Goal: Task Accomplishment & Management: Manage account settings

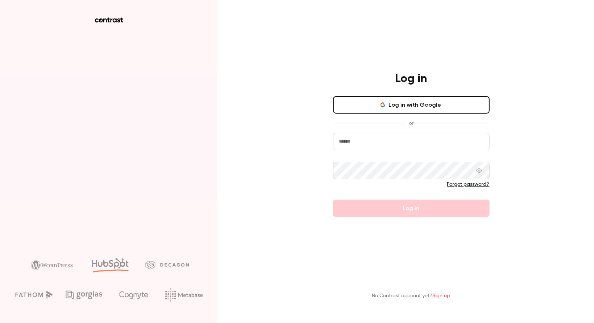
type input "**********"
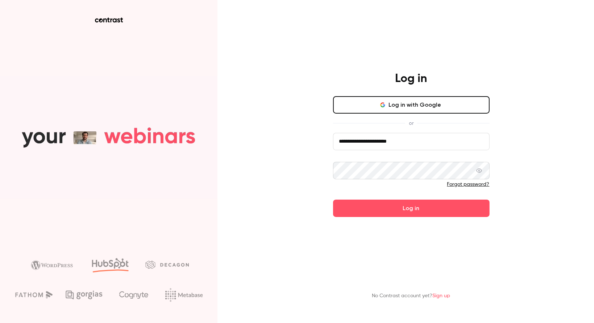
click at [418, 104] on button "Log in with Google" at bounding box center [411, 104] width 157 height 17
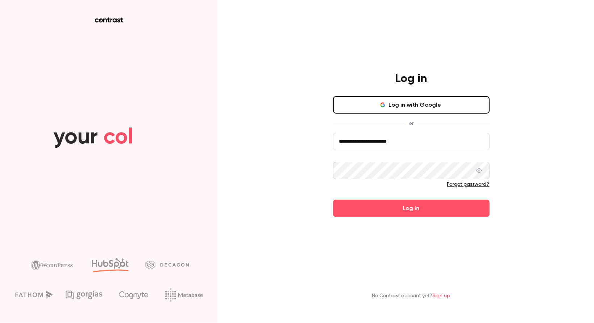
click at [380, 217] on main "**********" at bounding box center [411, 161] width 189 height 323
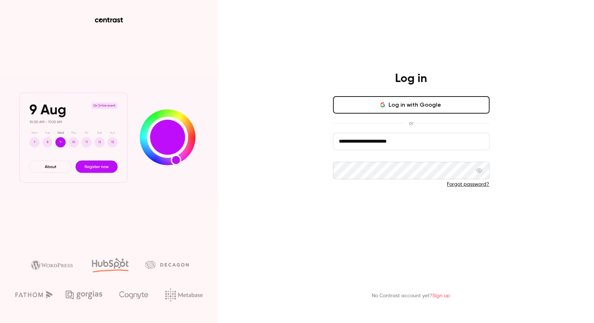
click at [390, 203] on button "Log in" at bounding box center [411, 207] width 157 height 17
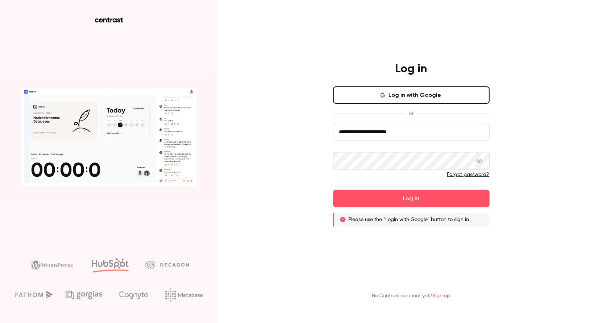
click at [423, 101] on button "Log in with Google" at bounding box center [411, 94] width 157 height 17
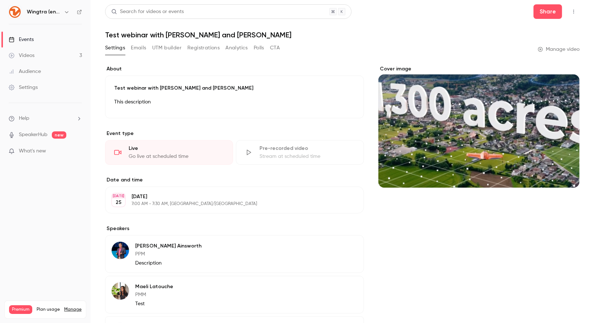
click at [19, 53] on div "Videos" at bounding box center [22, 55] width 26 height 7
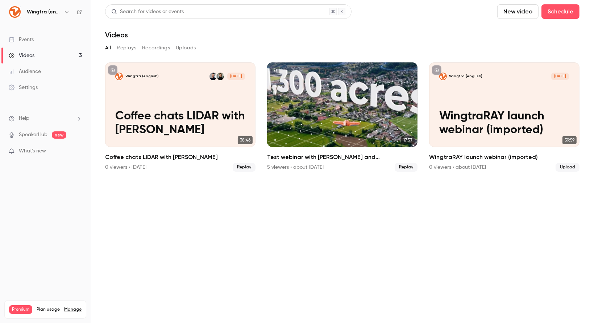
click at [54, 13] on h6 "Wingtra (english)" at bounding box center [44, 11] width 34 height 7
click at [67, 12] on icon "button" at bounding box center [67, 12] width 6 height 6
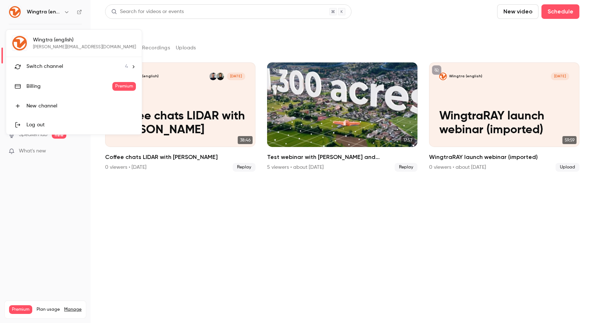
click at [60, 63] on span "Switch channel" at bounding box center [44, 67] width 37 height 8
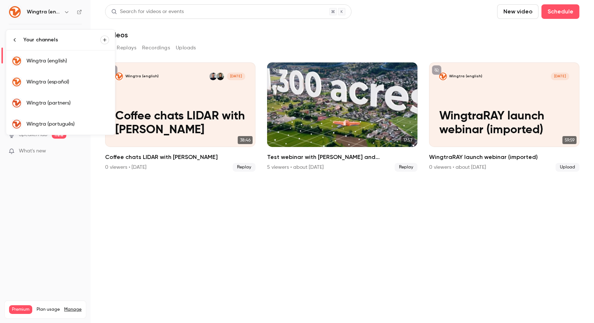
click at [51, 116] on link "Wingtra (português)" at bounding box center [60, 123] width 109 height 21
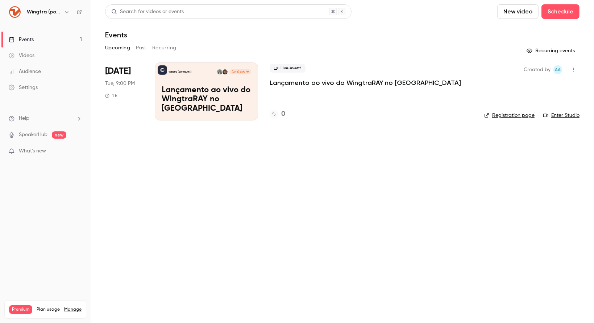
click at [183, 98] on p "Lançamento ao vivo do WingtraRAY no Brasil" at bounding box center [207, 100] width 90 height 28
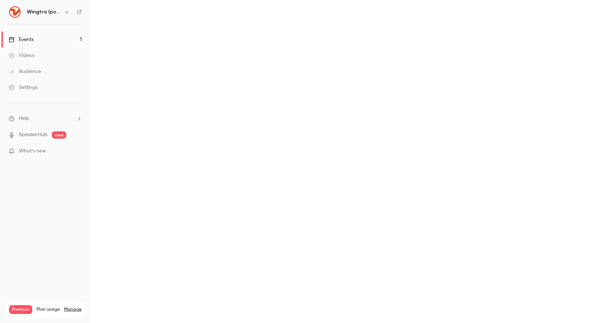
click at [183, 98] on main at bounding box center [343, 161] width 504 height 323
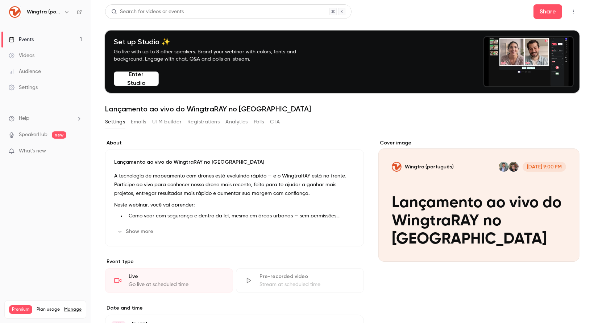
click at [140, 227] on button "Show more" at bounding box center [136, 232] width 44 height 12
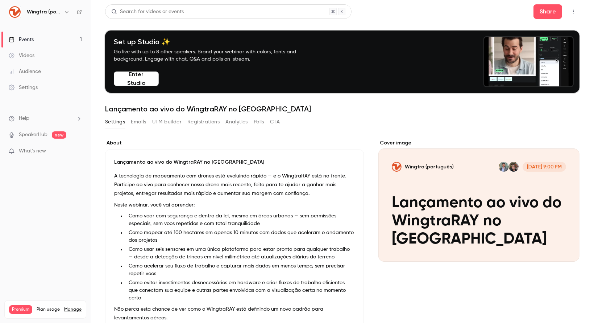
click at [218, 206] on p "Neste webinar, você vai aprender:" at bounding box center [234, 205] width 241 height 9
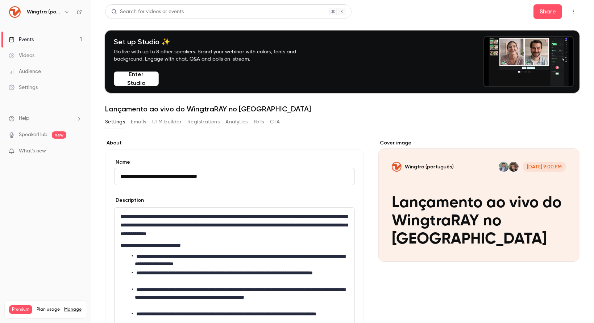
click at [218, 206] on div "**********" at bounding box center [234, 287] width 241 height 181
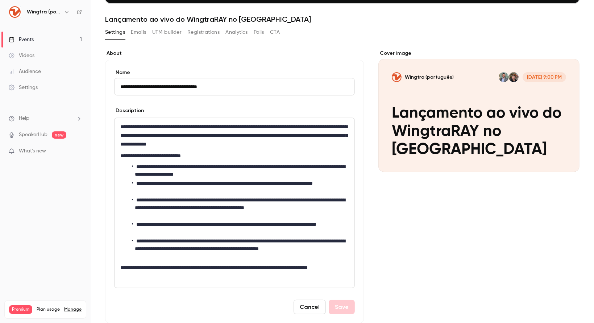
scroll to position [104, 0]
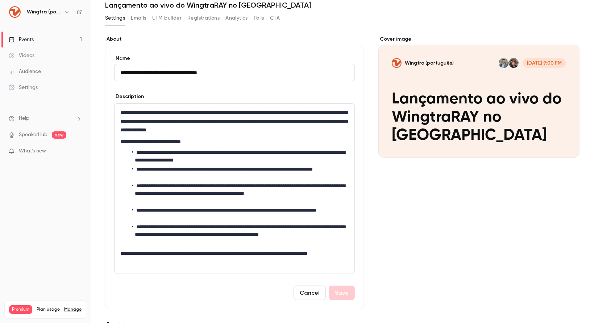
click at [191, 267] on div "**********" at bounding box center [235, 189] width 240 height 170
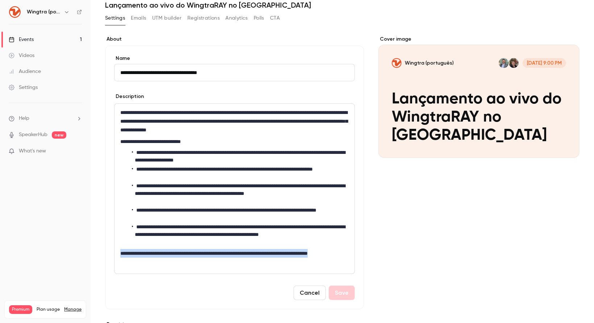
click at [186, 263] on p "**********" at bounding box center [233, 257] width 226 height 17
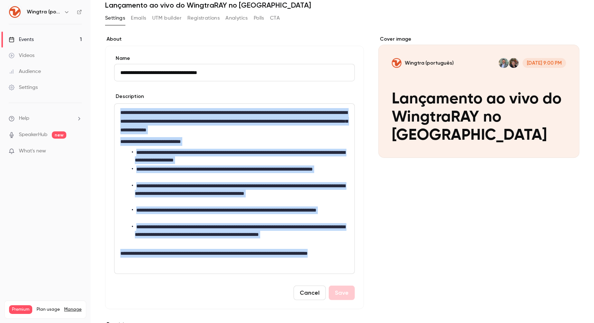
drag, startPoint x: 186, startPoint y: 263, endPoint x: 120, endPoint y: 106, distance: 169.8
click at [120, 106] on div "**********" at bounding box center [235, 189] width 240 height 170
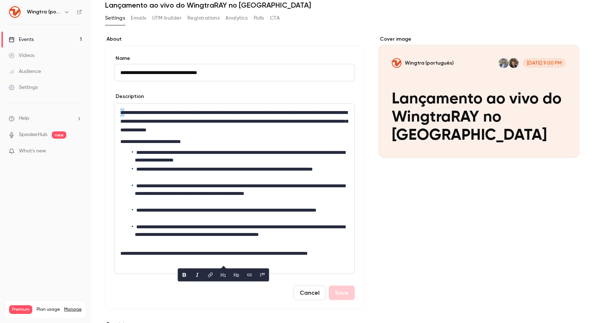
click at [120, 106] on div "**********" at bounding box center [235, 189] width 240 height 170
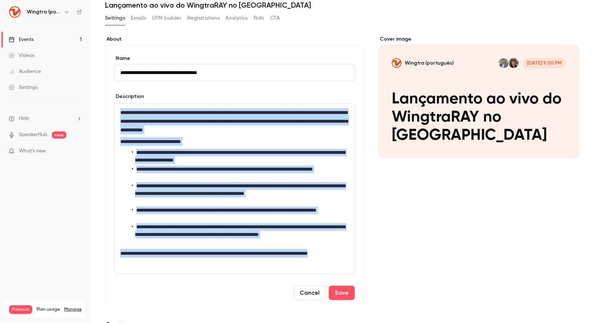
drag, startPoint x: 120, startPoint y: 109, endPoint x: 228, endPoint y: 271, distance: 194.8
click at [228, 271] on div "**********" at bounding box center [235, 189] width 240 height 170
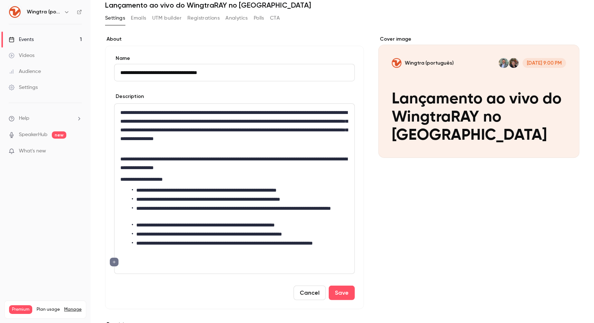
scroll to position [100, 0]
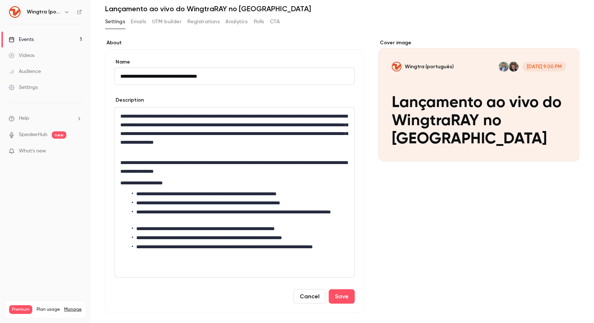
click at [236, 73] on input "**********" at bounding box center [234, 75] width 241 height 17
paste input "**********"
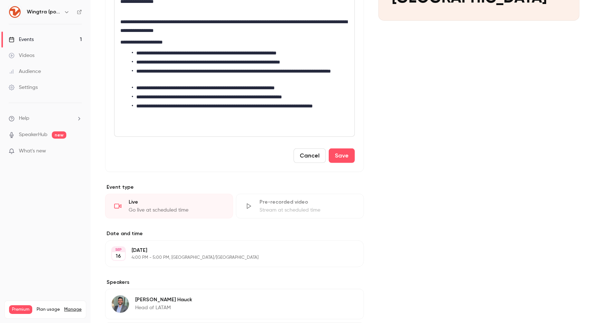
scroll to position [231, 0]
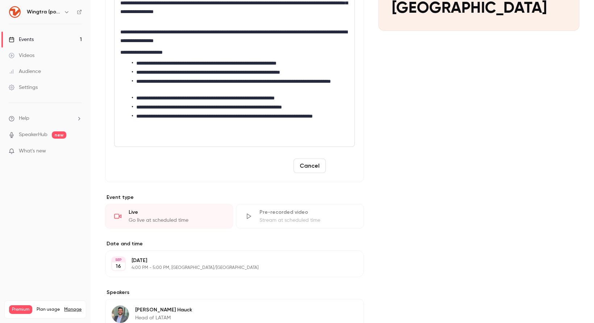
type input "**********"
click at [337, 163] on button "Save" at bounding box center [342, 165] width 26 height 15
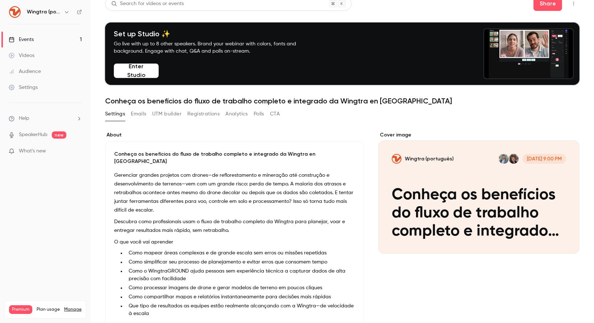
scroll to position [0, 0]
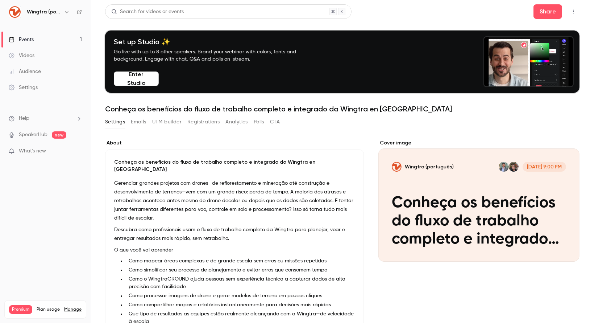
click at [145, 120] on button "Emails" at bounding box center [138, 122] width 15 height 12
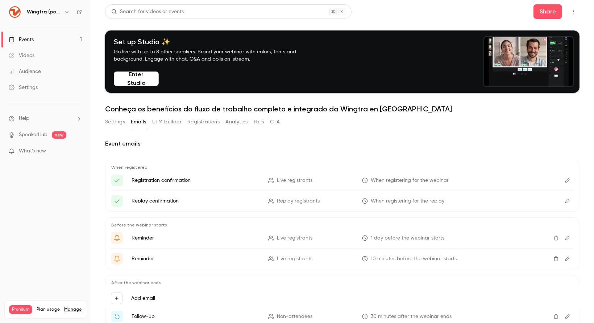
click at [170, 123] on button "UTM builder" at bounding box center [166, 122] width 29 height 12
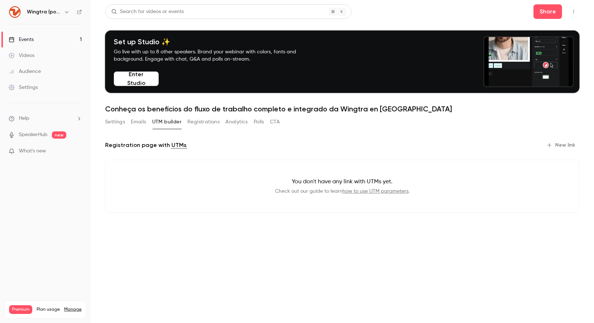
click at [206, 122] on button "Registrations" at bounding box center [203, 122] width 32 height 12
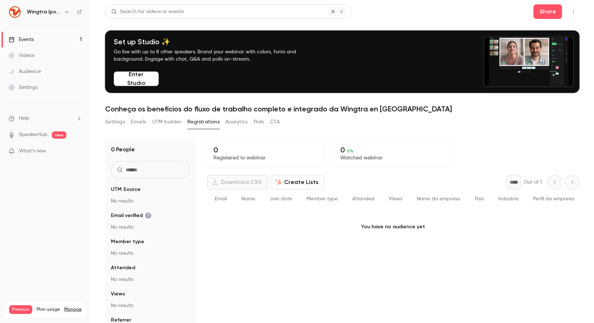
click at [244, 124] on button "Analytics" at bounding box center [237, 122] width 22 height 12
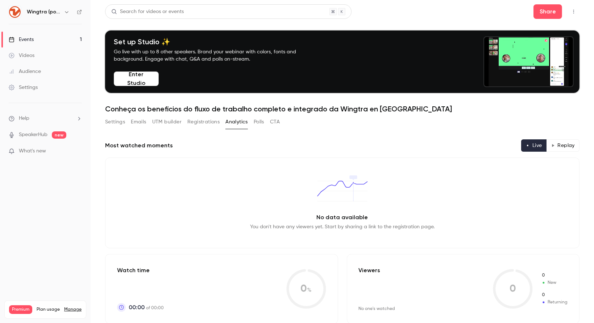
click at [278, 125] on button "CTA" at bounding box center [275, 122] width 10 height 12
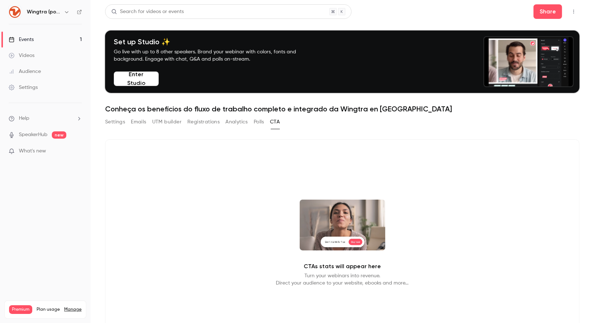
click at [115, 120] on button "Settings" at bounding box center [115, 122] width 20 height 12
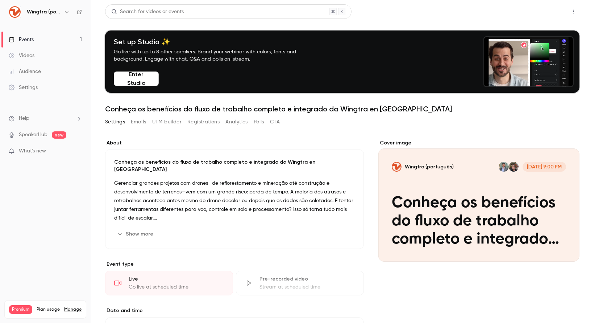
click at [537, 11] on button "Share" at bounding box center [548, 11] width 29 height 15
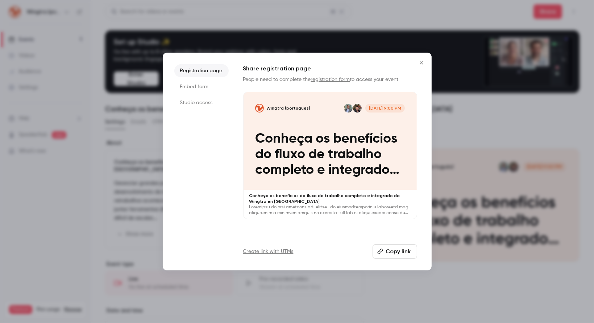
click at [392, 253] on button "Copy link" at bounding box center [395, 251] width 45 height 15
click at [468, 109] on div at bounding box center [297, 161] width 594 height 323
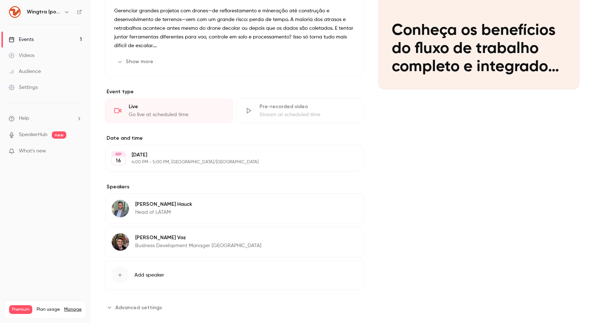
scroll to position [176, 0]
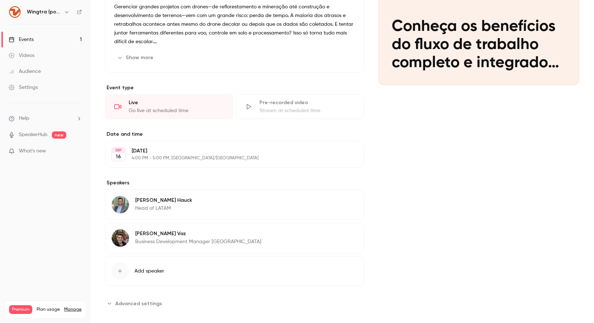
click at [347, 148] on button "Edit" at bounding box center [344, 154] width 26 height 12
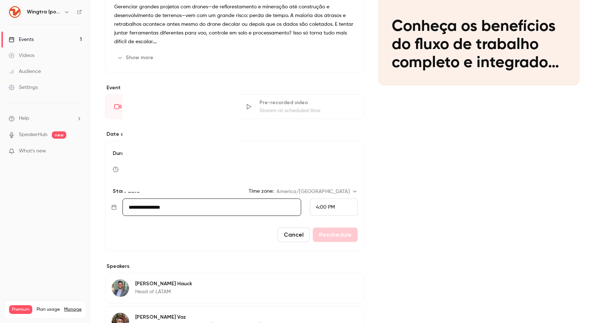
click at [237, 201] on input "**********" at bounding box center [212, 206] width 179 height 17
click at [182, 155] on div "25" at bounding box center [181, 160] width 11 height 11
type input "**********"
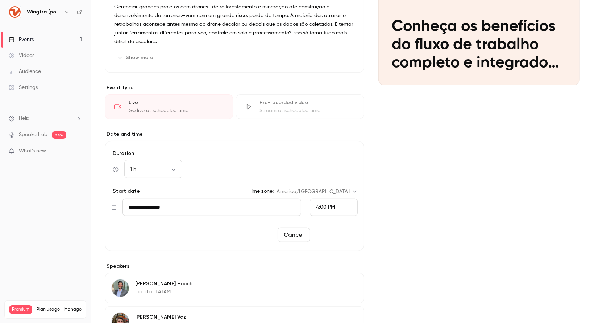
click at [323, 227] on button "Reschedule" at bounding box center [335, 234] width 45 height 15
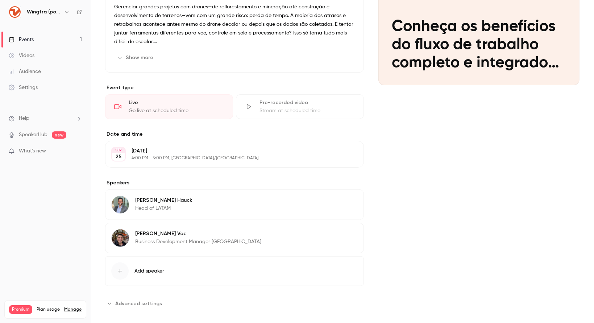
click at [183, 200] on div "Pablo Hauck Head of LATAM Edit" at bounding box center [234, 204] width 259 height 30
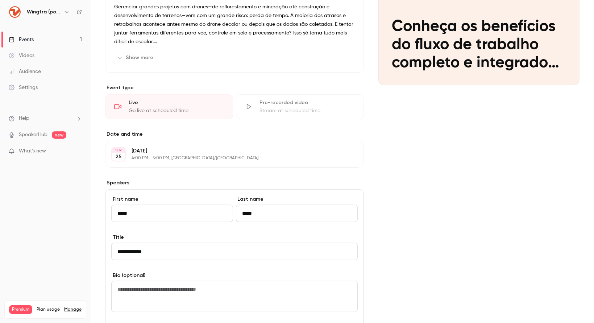
click at [183, 205] on input "*****" at bounding box center [172, 213] width 122 height 17
click at [260, 206] on input "*****" at bounding box center [297, 213] width 122 height 17
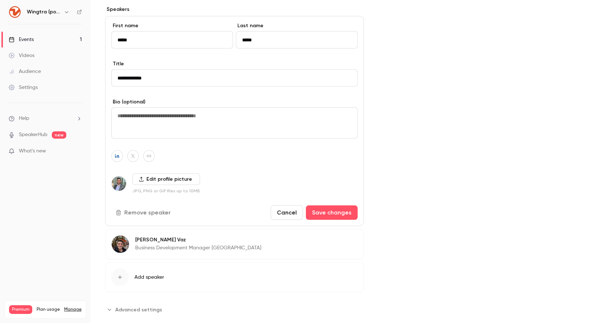
scroll to position [352, 0]
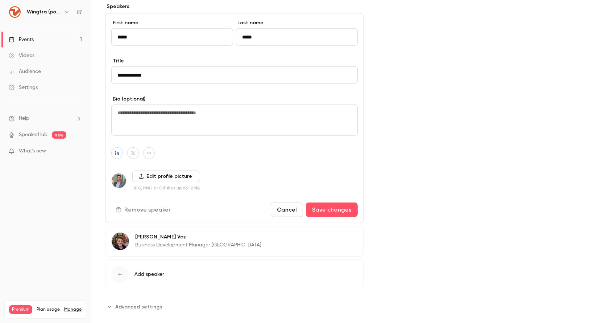
click at [174, 241] on p "Business Development Manager [GEOGRAPHIC_DATA]" at bounding box center [198, 244] width 126 height 7
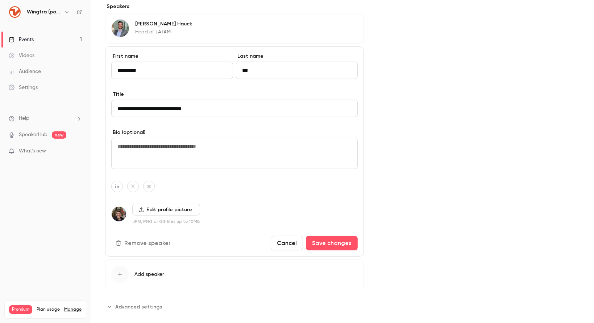
click at [174, 236] on button "Remove speaker" at bounding box center [143, 243] width 65 height 15
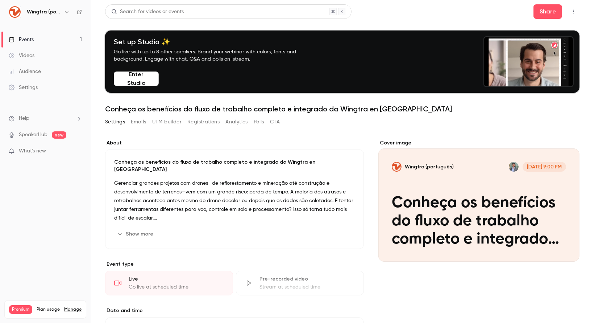
scroll to position [143, 0]
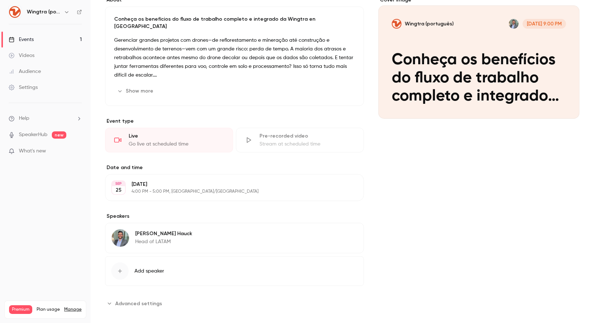
click at [163, 267] on span "Add speaker" at bounding box center [150, 270] width 30 height 7
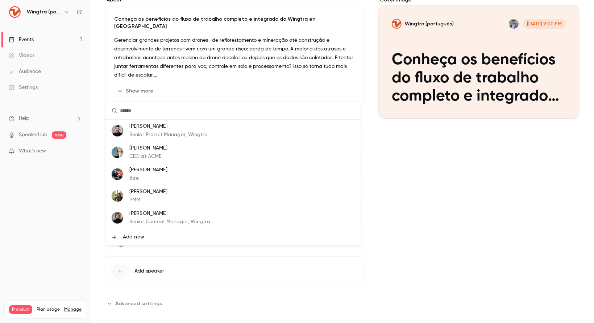
scroll to position [0, 0]
click at [442, 220] on div at bounding box center [297, 161] width 594 height 323
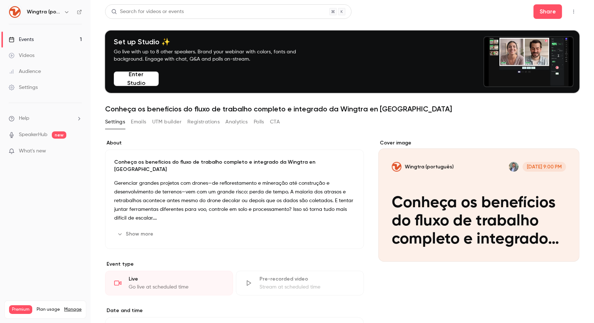
scroll to position [143, 0]
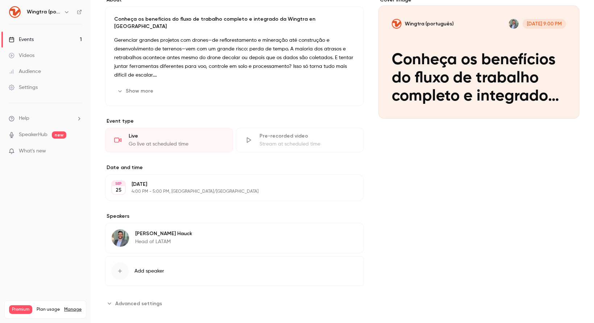
click at [176, 265] on button "Add speaker" at bounding box center [234, 271] width 259 height 30
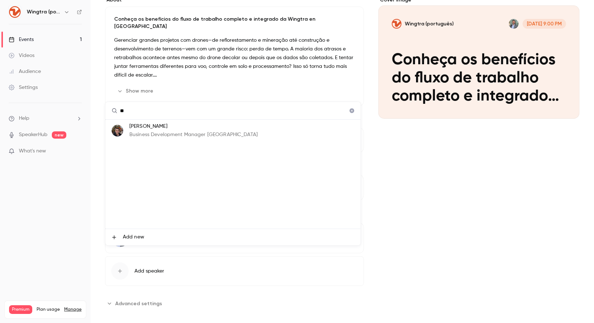
type input "**"
click at [161, 130] on div "Guilherme Vaz Business Development Manager Brazil" at bounding box center [193, 131] width 128 height 16
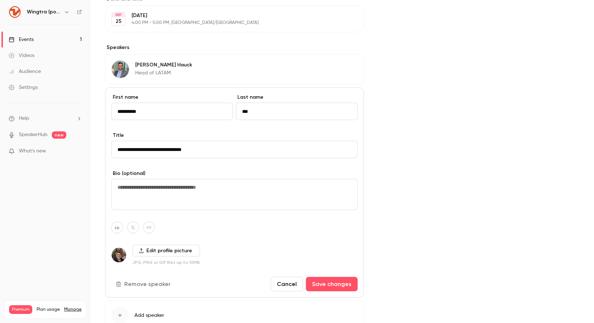
scroll to position [310, 0]
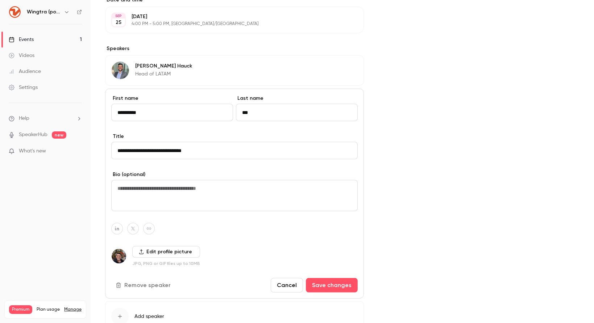
click at [157, 108] on input "*********" at bounding box center [172, 112] width 122 height 17
click at [334, 278] on button "Save changes" at bounding box center [332, 285] width 52 height 15
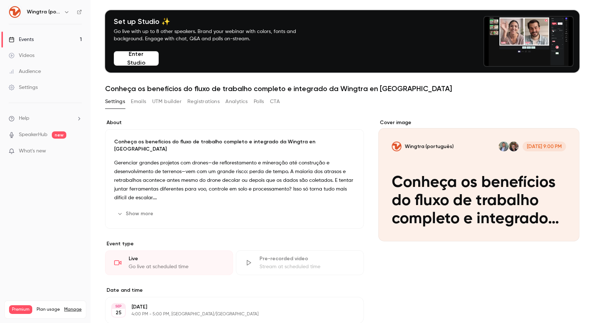
scroll to position [0, 0]
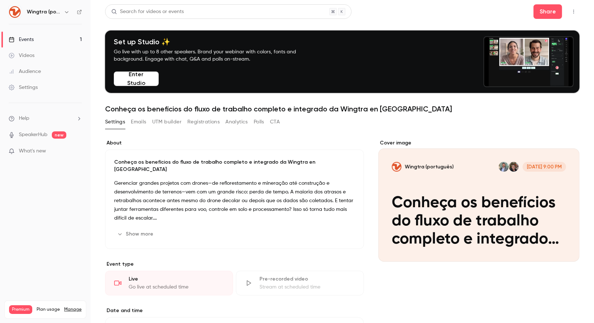
click at [563, 247] on icon "Cover image" at bounding box center [567, 248] width 8 height 6
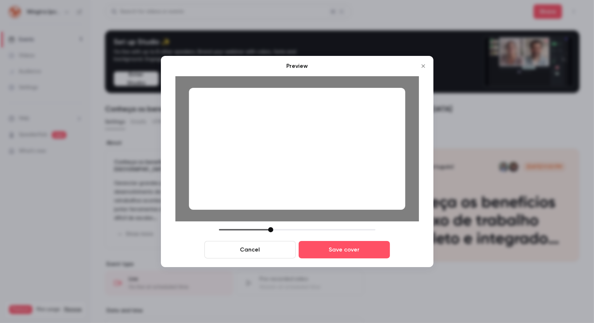
drag, startPoint x: 281, startPoint y: 163, endPoint x: 294, endPoint y: 162, distance: 13.8
click at [294, 162] on div at bounding box center [297, 149] width 216 height 122
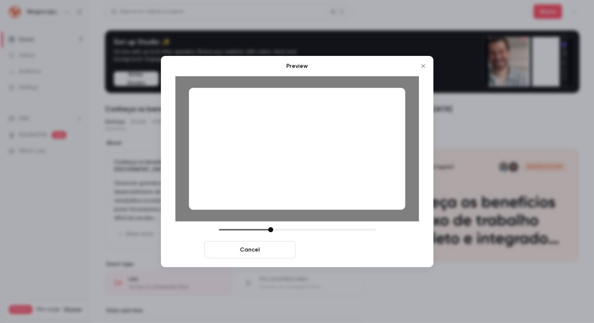
click at [354, 255] on button "Save cover" at bounding box center [344, 249] width 91 height 17
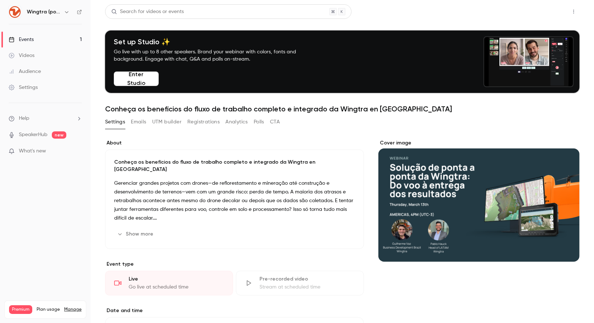
click at [544, 14] on button "Share" at bounding box center [548, 11] width 29 height 15
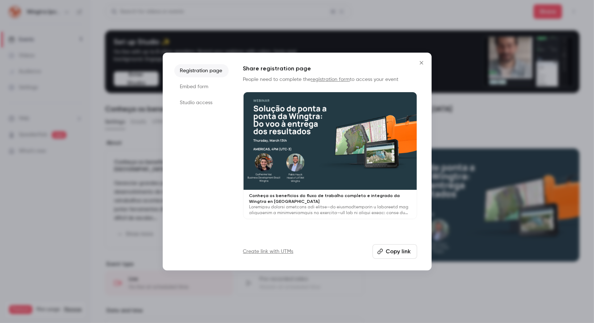
click at [393, 255] on button "Copy link" at bounding box center [395, 251] width 45 height 15
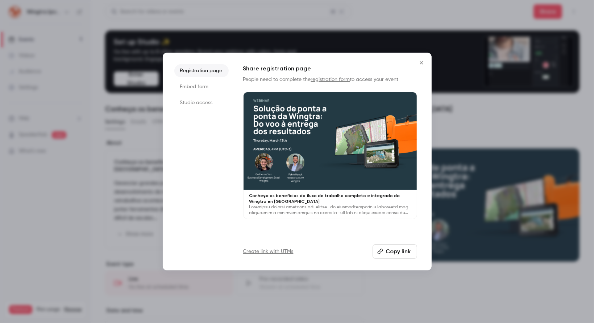
click at [421, 63] on icon "Close" at bounding box center [421, 63] width 9 height 6
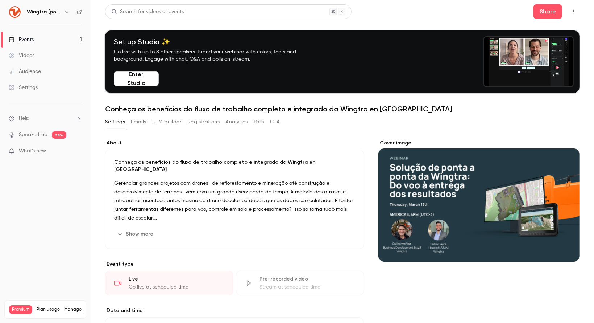
click at [140, 228] on button "Show more" at bounding box center [136, 234] width 44 height 12
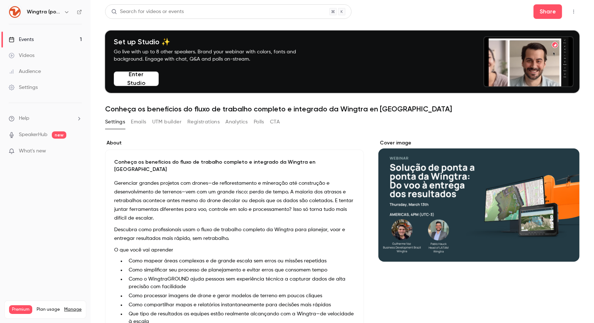
click at [563, 245] on icon "Cover image" at bounding box center [567, 248] width 8 height 6
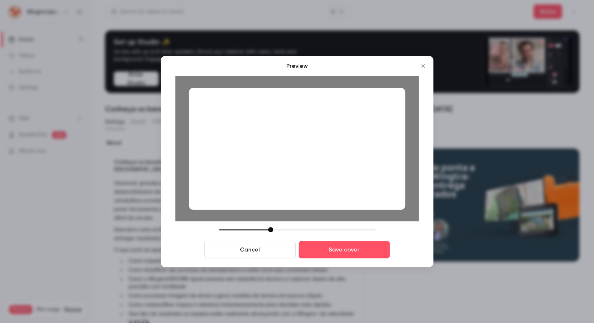
drag, startPoint x: 281, startPoint y: 161, endPoint x: 312, endPoint y: 155, distance: 32.1
click at [312, 155] on div at bounding box center [297, 149] width 216 height 122
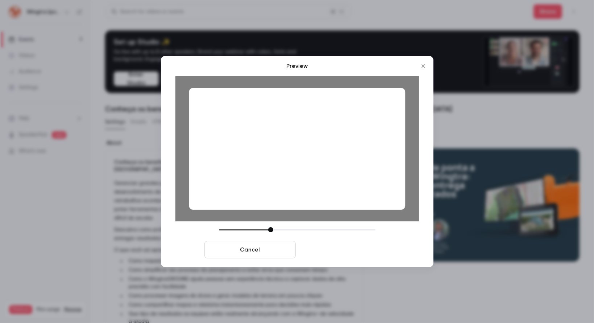
click at [351, 249] on button "Save cover" at bounding box center [344, 249] width 91 height 17
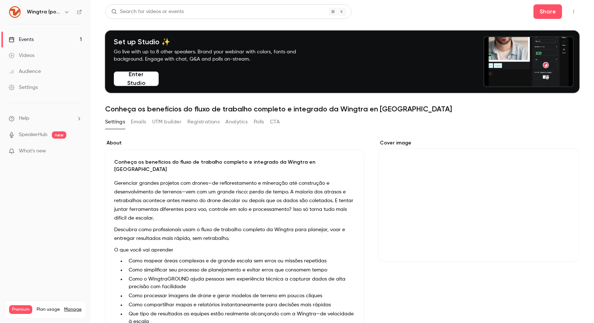
click at [563, 245] on icon "Cover image" at bounding box center [567, 248] width 8 height 6
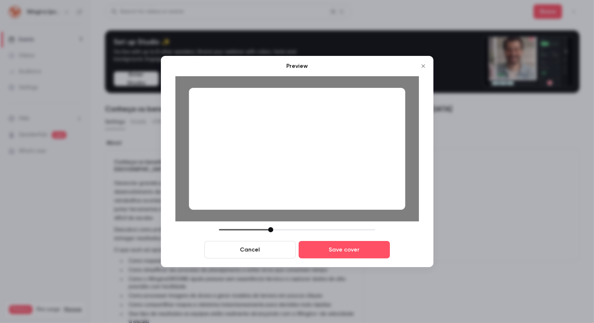
drag, startPoint x: 306, startPoint y: 149, endPoint x: 393, endPoint y: 149, distance: 87.0
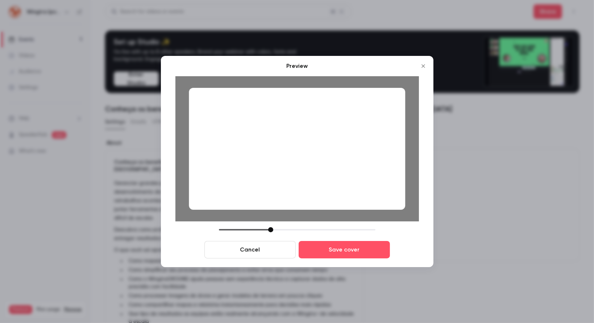
click at [393, 149] on div at bounding box center [297, 149] width 216 height 122
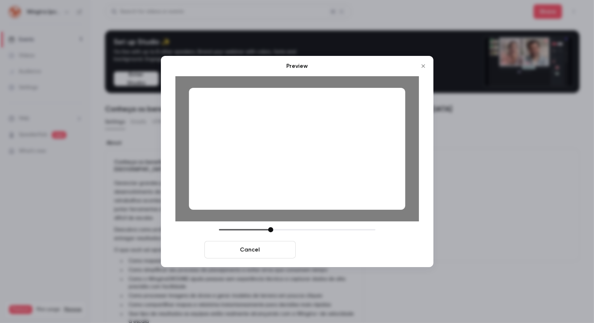
click at [362, 249] on button "Save cover" at bounding box center [344, 249] width 91 height 17
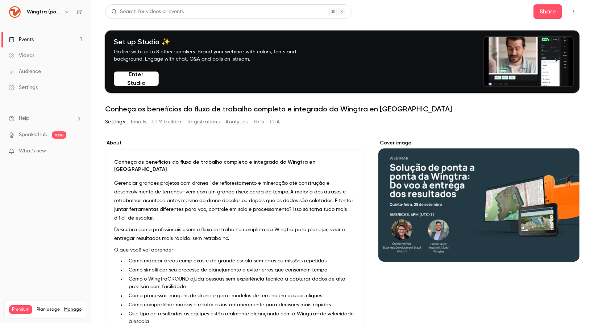
click at [287, 110] on h1 "Conheça os benefícios do fluxo de trabalho completo e integrado da Wingtra en […" at bounding box center [342, 108] width 475 height 9
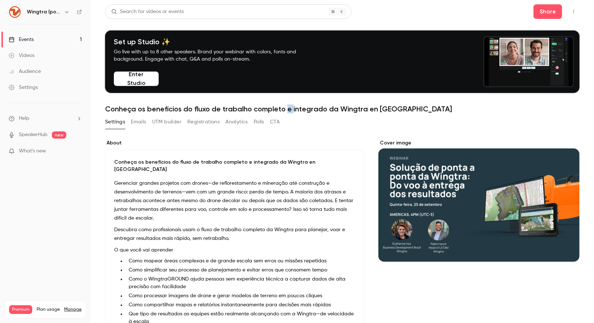
click at [287, 110] on h1 "Conheça os benefícios do fluxo de trabalho completo e integrado da Wingtra en […" at bounding box center [342, 108] width 475 height 9
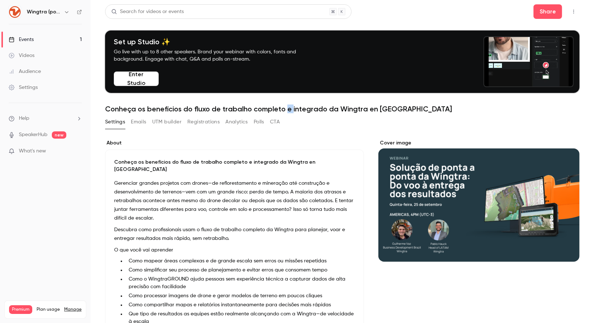
click at [119, 125] on button "Settings" at bounding box center [115, 122] width 20 height 12
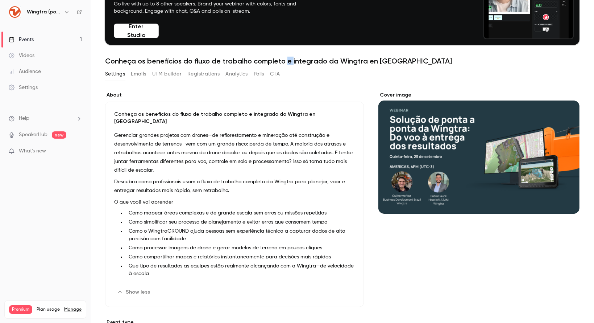
scroll to position [40, 0]
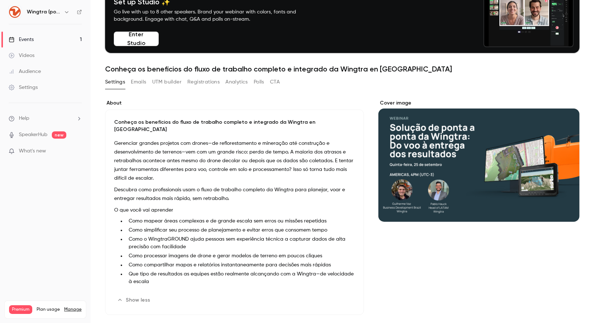
click at [231, 71] on h1 "Conheça os benefícios do fluxo de trabalho completo e integrado da Wingtra en […" at bounding box center [342, 69] width 475 height 9
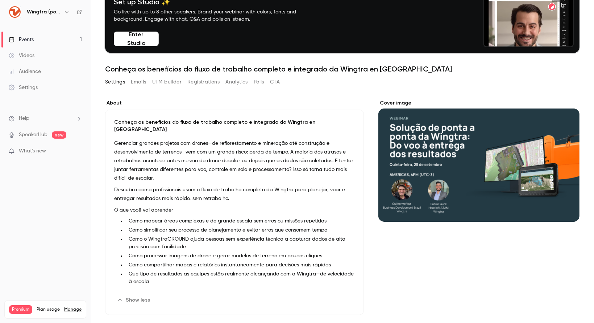
click at [201, 71] on h1 "Conheça os benefícios do fluxo de trabalho completo e integrado da Wingtra en […" at bounding box center [342, 69] width 475 height 9
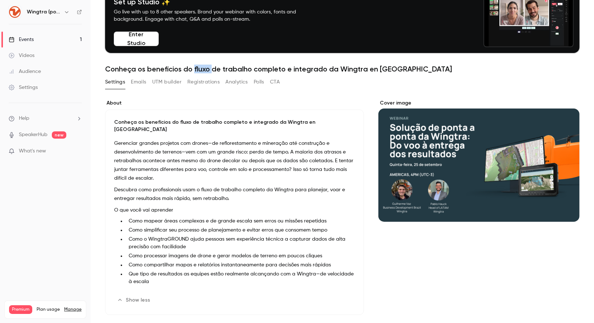
click at [201, 71] on h1 "Conheça os benefícios do fluxo de trabalho completo e integrado da Wingtra en […" at bounding box center [342, 69] width 475 height 9
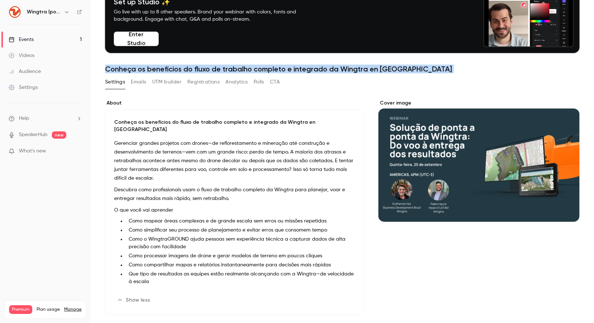
click at [201, 71] on h1 "Conheça os benefícios do fluxo de trabalho completo e integrado da Wingtra en […" at bounding box center [342, 69] width 475 height 9
copy div "Conheça os benefícios do fluxo de trabalho completo e integrado da Wingtra en B…"
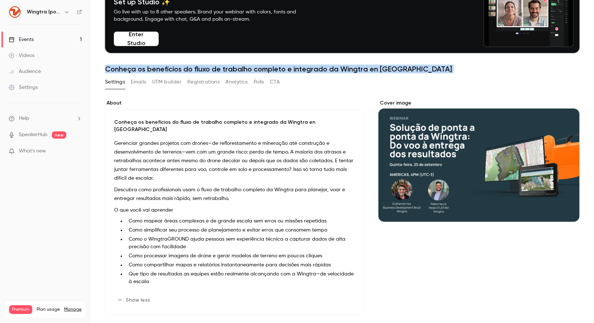
scroll to position [0, 0]
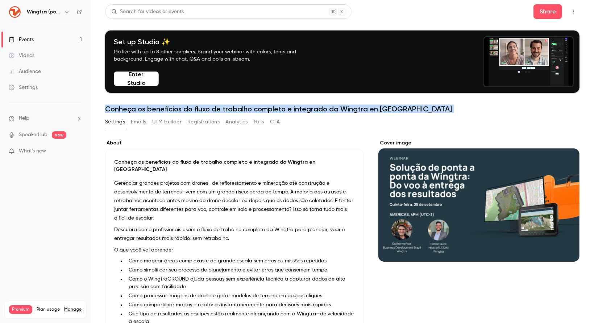
click at [38, 37] on link "Events 1" at bounding box center [45, 40] width 91 height 16
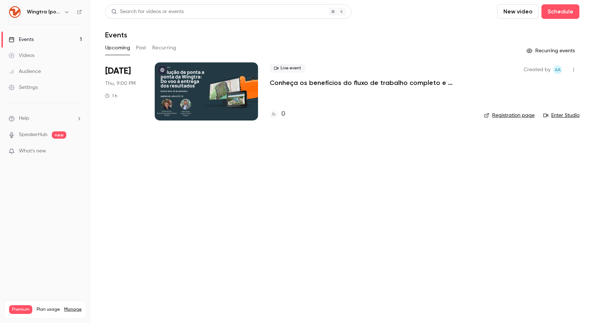
click at [428, 82] on p "Conheça os benefícios do fluxo de trabalho completo e integrado da Wingtra en […" at bounding box center [371, 82] width 203 height 9
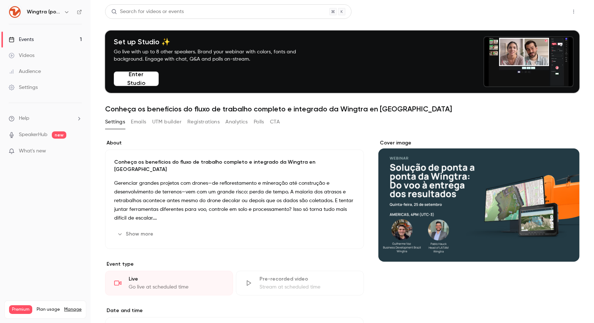
click at [550, 11] on button "Share" at bounding box center [548, 11] width 29 height 15
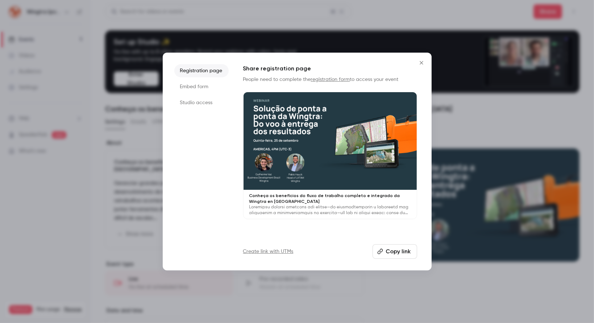
click at [392, 251] on button "Copy link" at bounding box center [395, 251] width 45 height 15
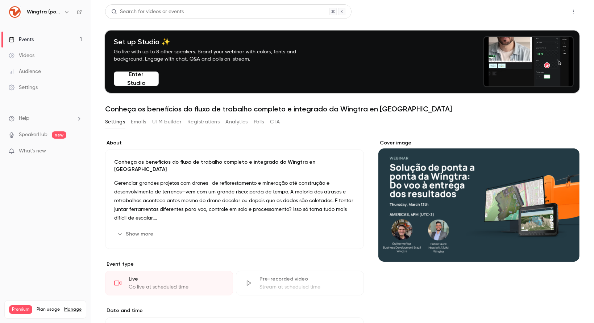
click at [544, 13] on button "Share" at bounding box center [548, 11] width 29 height 15
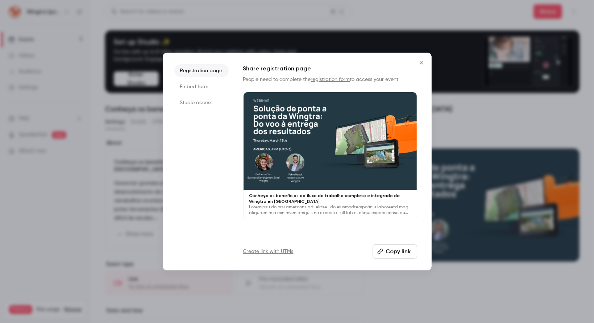
click at [394, 249] on button "Copy link" at bounding box center [395, 251] width 45 height 15
